Goal: Find contact information: Find contact information

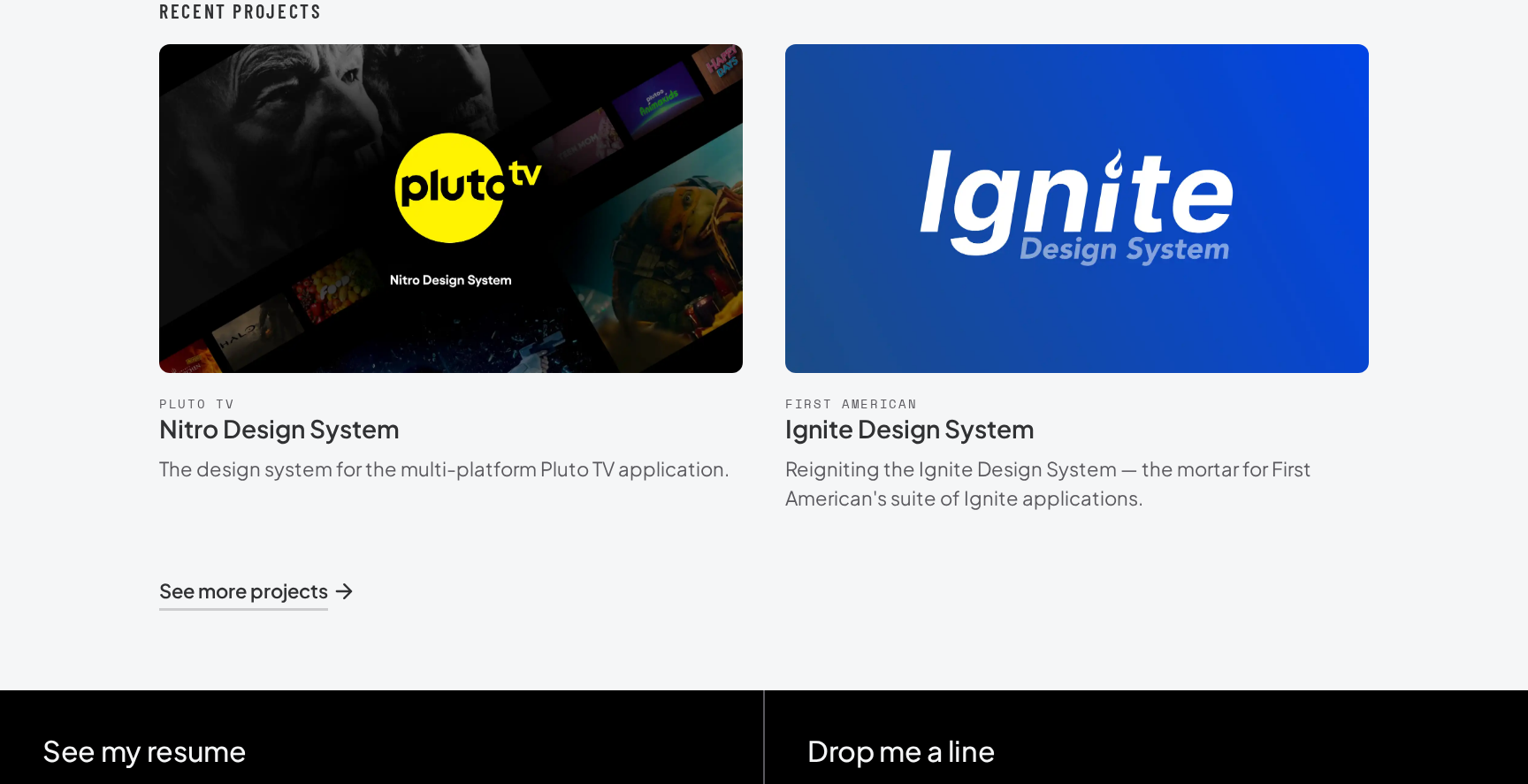
scroll to position [1305, 0]
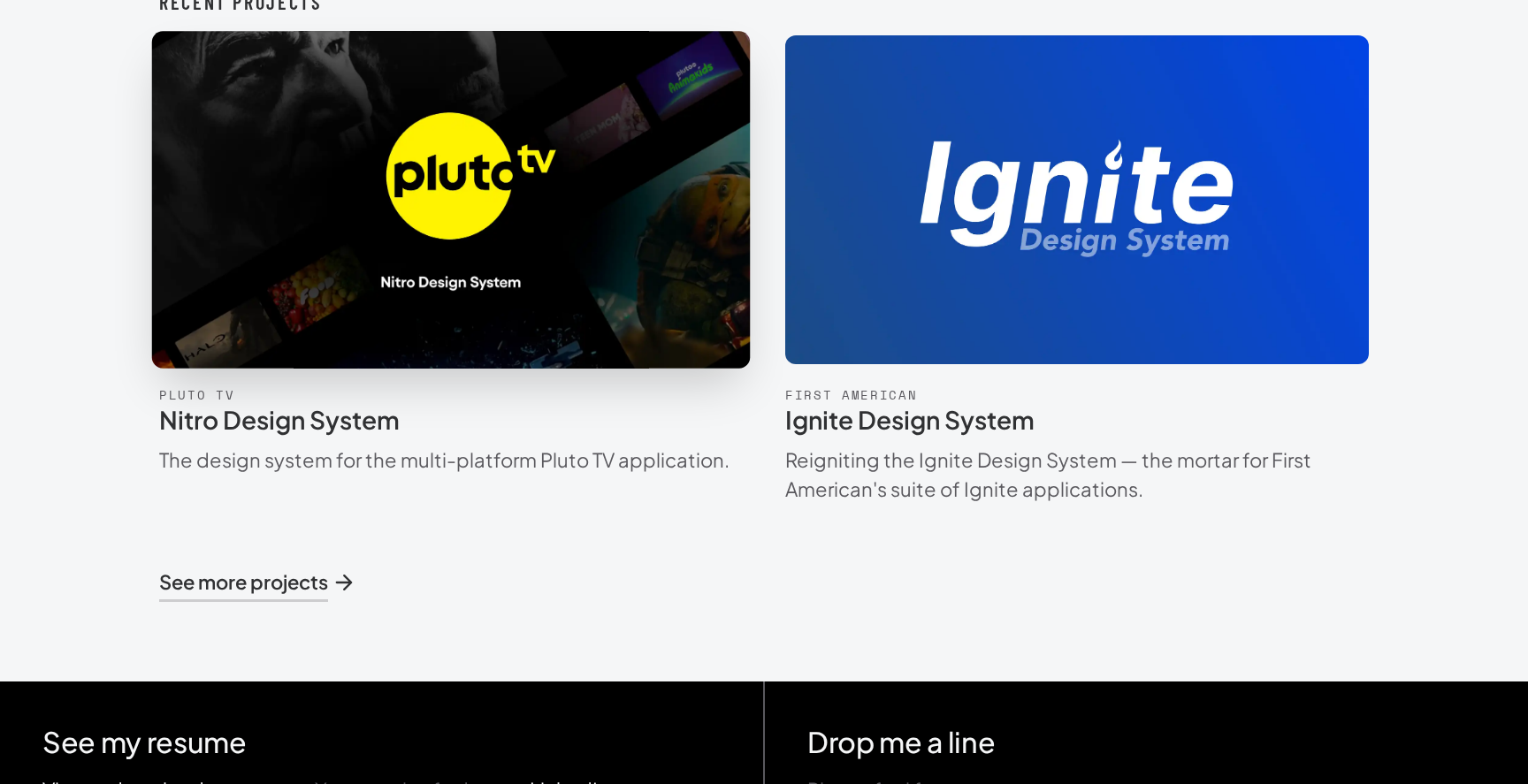
click at [599, 231] on img at bounding box center [449, 199] width 673 height 378
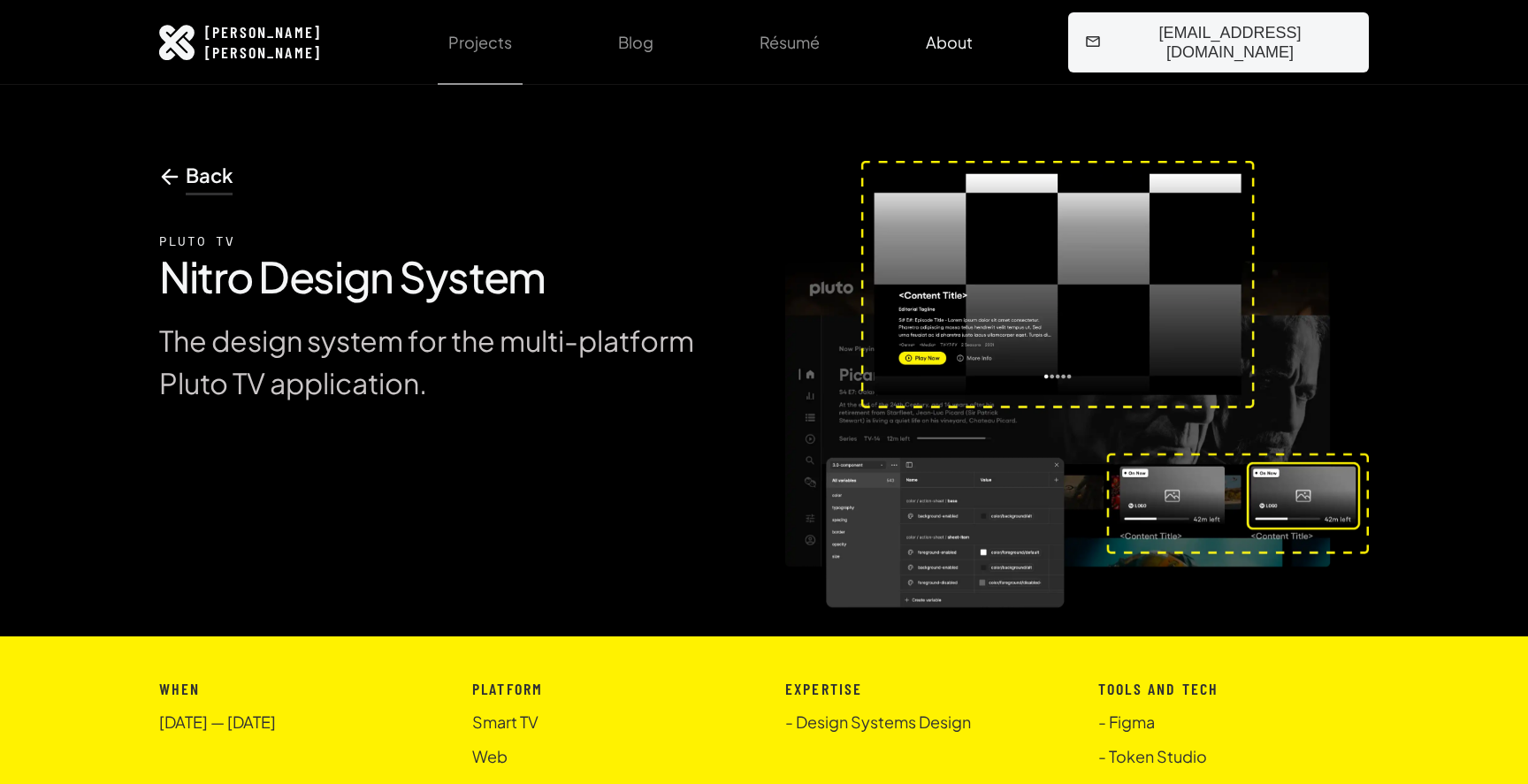
click at [983, 49] on link "About" at bounding box center [948, 42] width 68 height 85
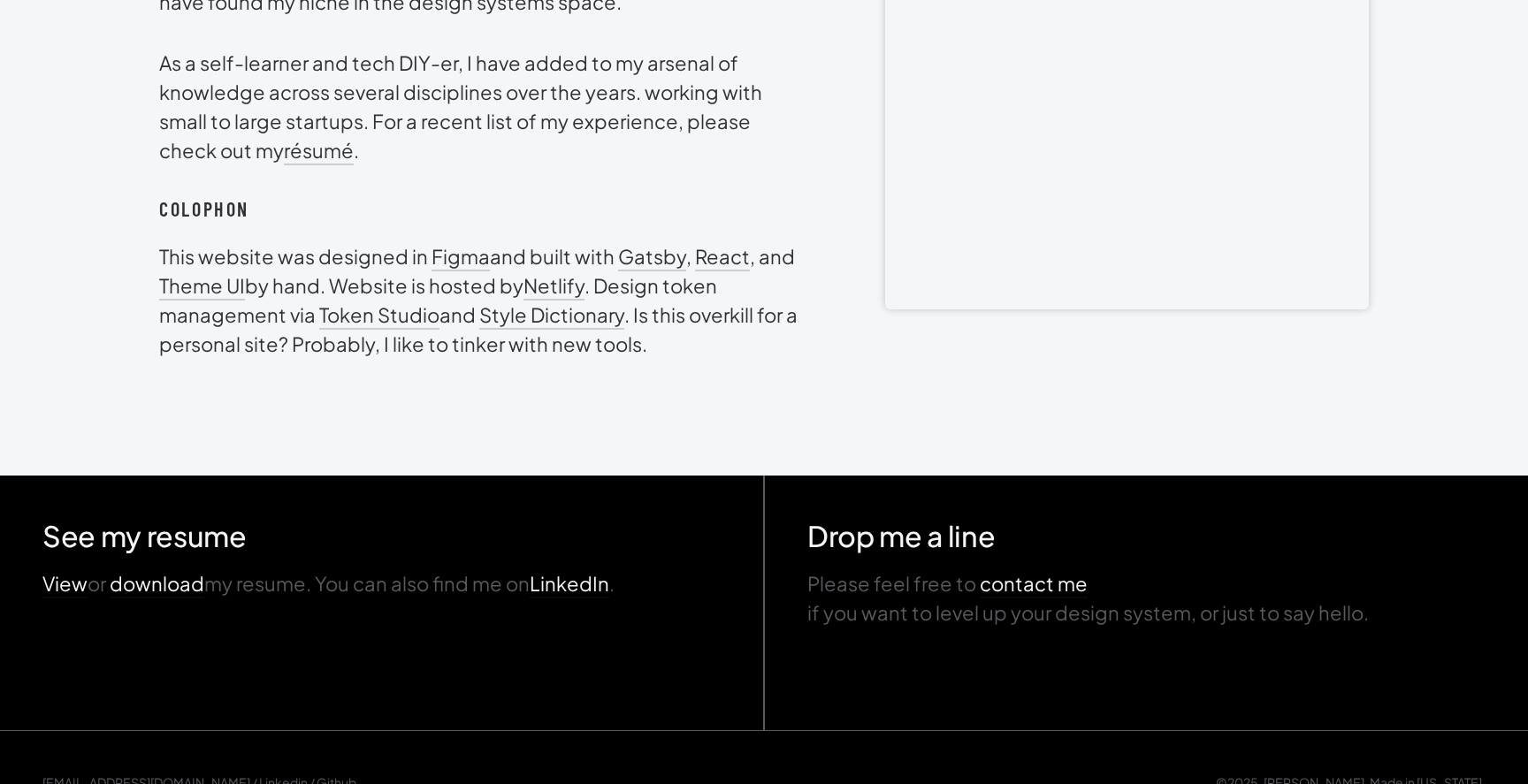
scroll to position [788, 0]
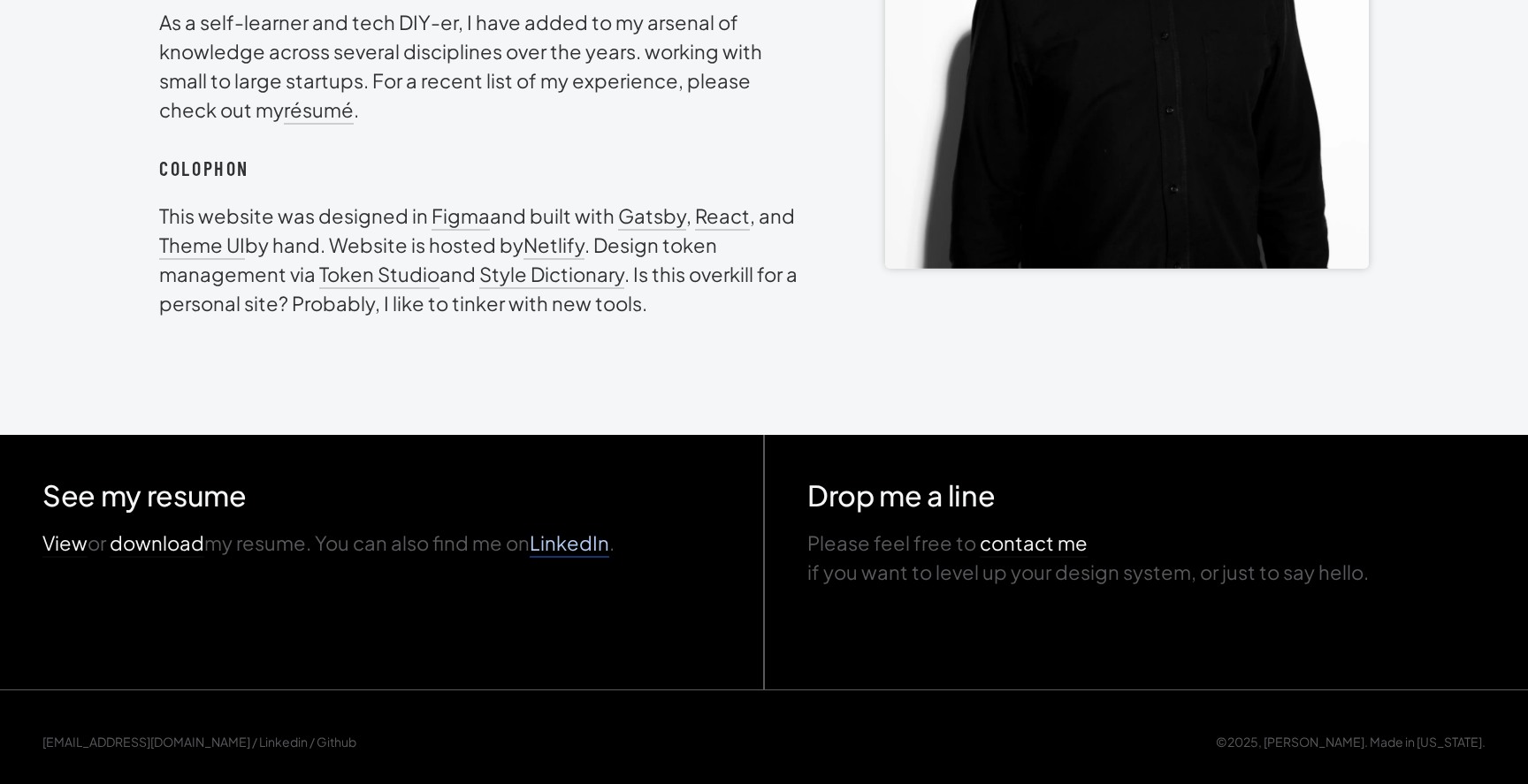
click at [577, 543] on link "LinkedIn" at bounding box center [569, 542] width 80 height 25
